Goal: Information Seeking & Learning: Learn about a topic

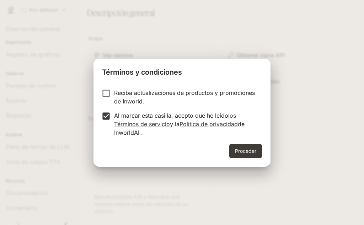
click at [107, 99] on label "Reciba actualizaciones de productos y promociones de Inworld." at bounding box center [177, 96] width 158 height 17
click at [241, 154] on font "Proceder" at bounding box center [245, 150] width 21 height 9
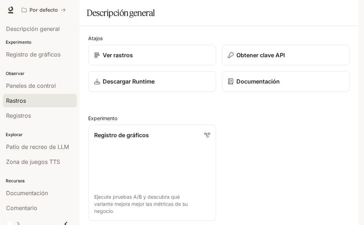
click at [20, 101] on font "Rastros" at bounding box center [16, 100] width 20 height 7
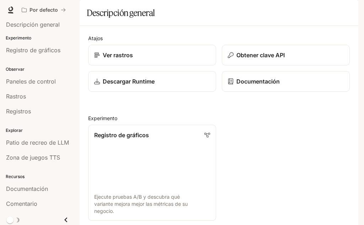
scroll to position [6, 0]
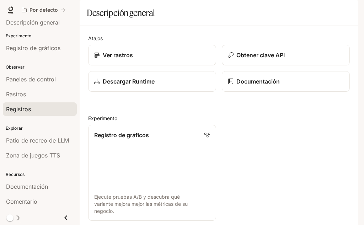
click at [20, 112] on font "Registros" at bounding box center [18, 108] width 25 height 7
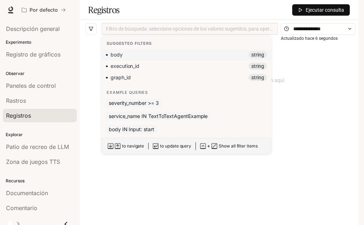
click at [199, 31] on div at bounding box center [189, 29] width 173 height 5
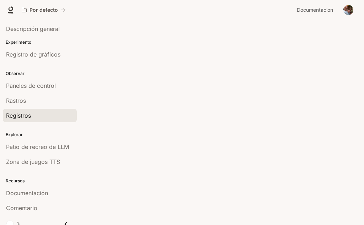
click at [199, 0] on div at bounding box center [219, 0] width 278 height 0
click at [42, 118] on div "Registros" at bounding box center [39, 115] width 67 height 9
